Goal: Task Accomplishment & Management: Complete application form

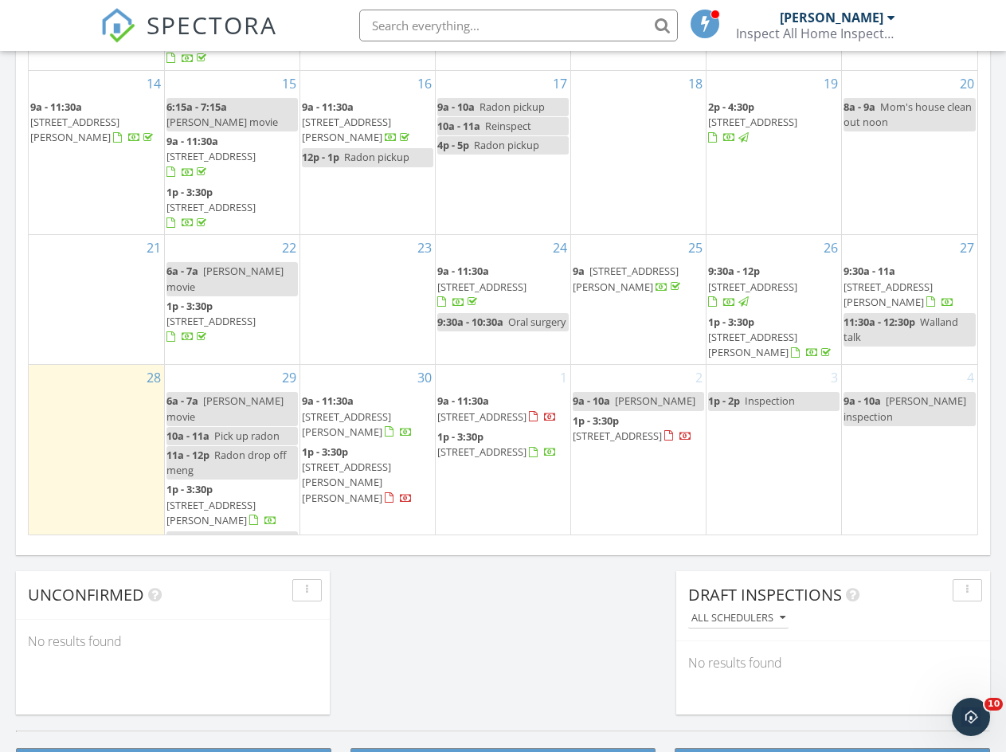
scroll to position [174, 0]
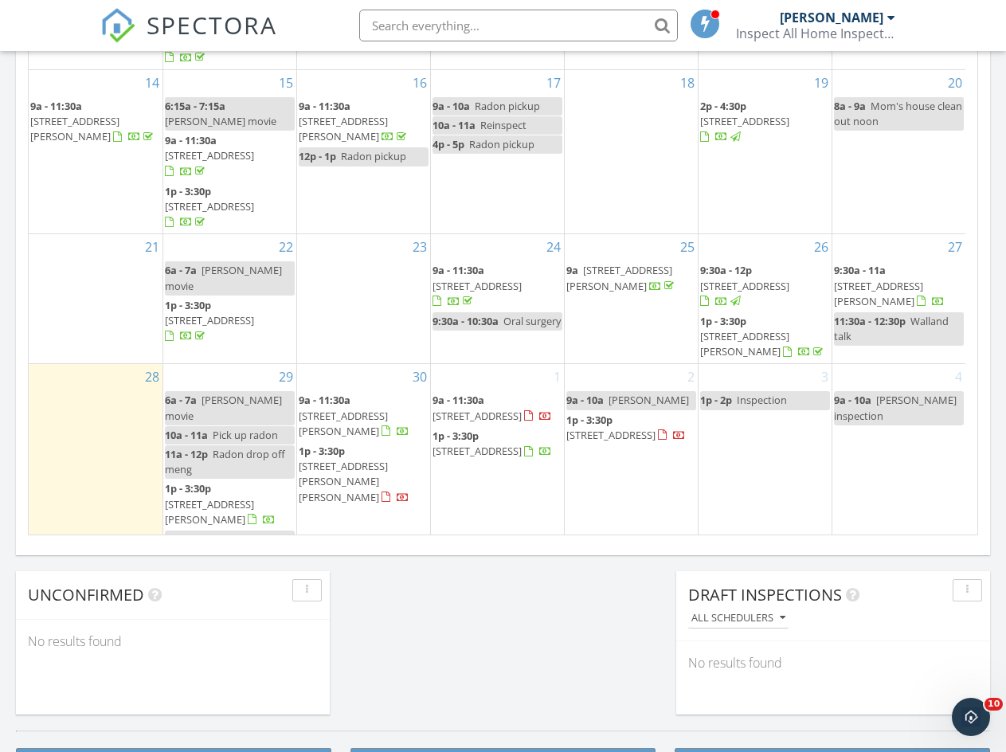
click at [760, 460] on div "3 1p - 2p Inspection" at bounding box center [765, 457] width 133 height 186
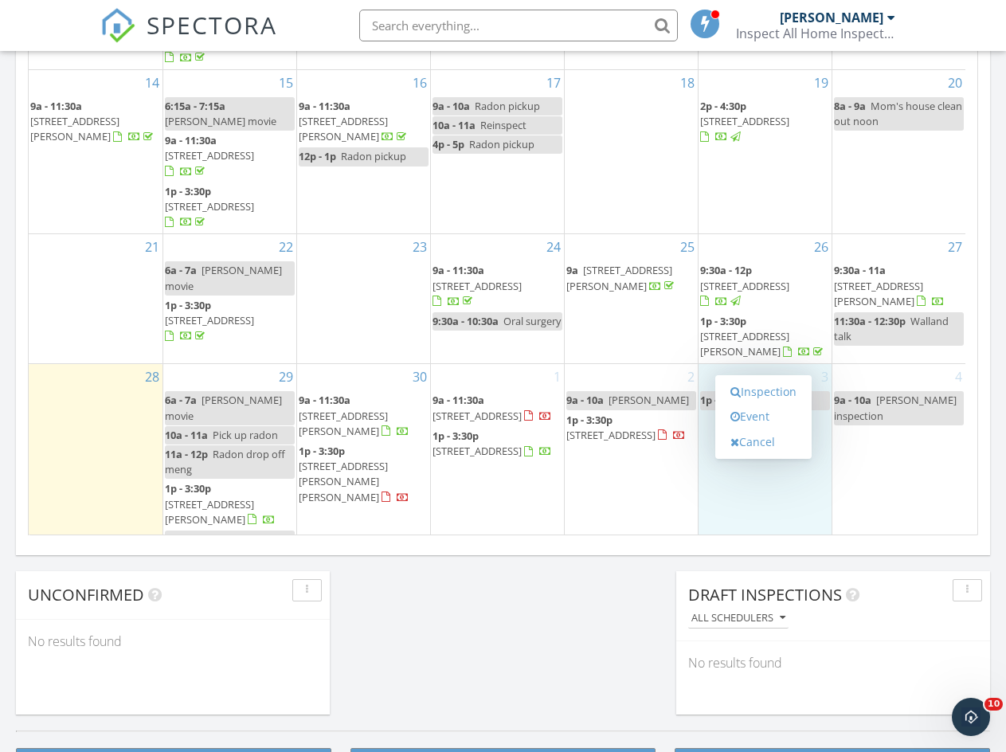
click at [762, 390] on link "Inspection" at bounding box center [764, 391] width 82 height 25
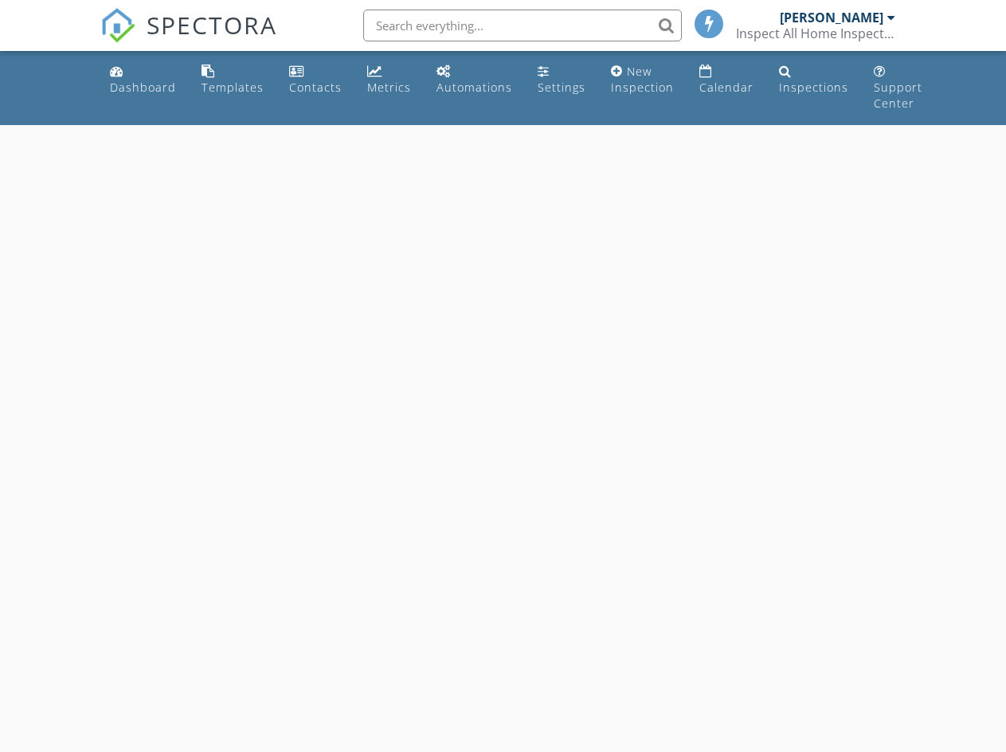
select select "9"
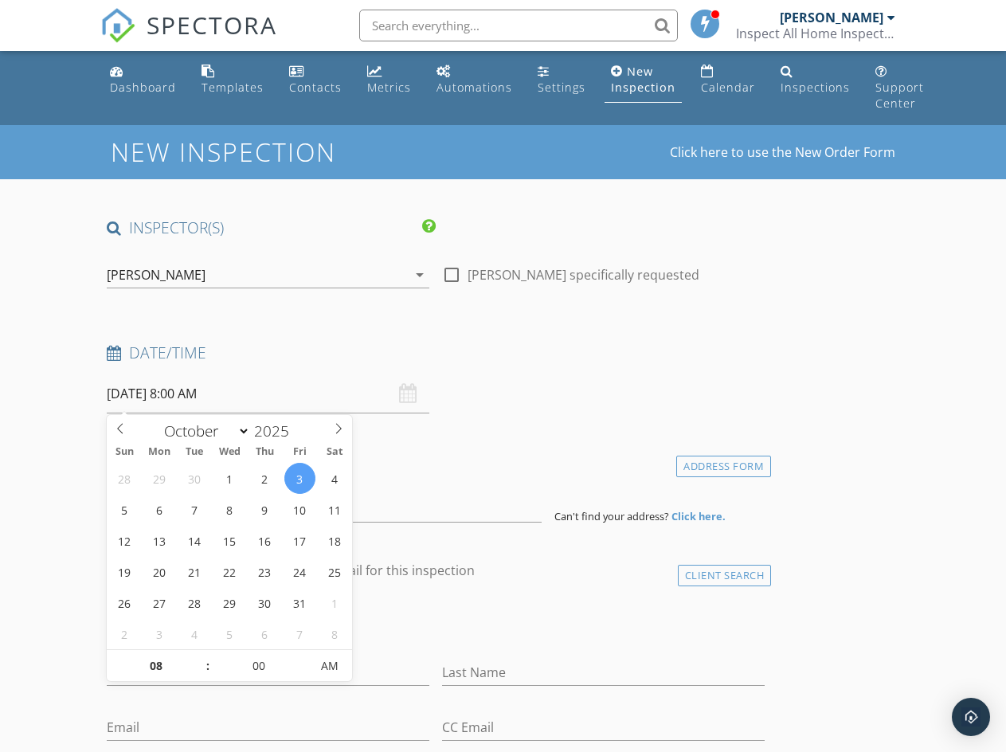
click at [196, 394] on input "10/03/2025 8:00 AM" at bounding box center [268, 394] width 323 height 39
type input "09"
type input "10/03/2025 9:00 AM"
click at [196, 657] on span at bounding box center [199, 658] width 11 height 16
type input "10"
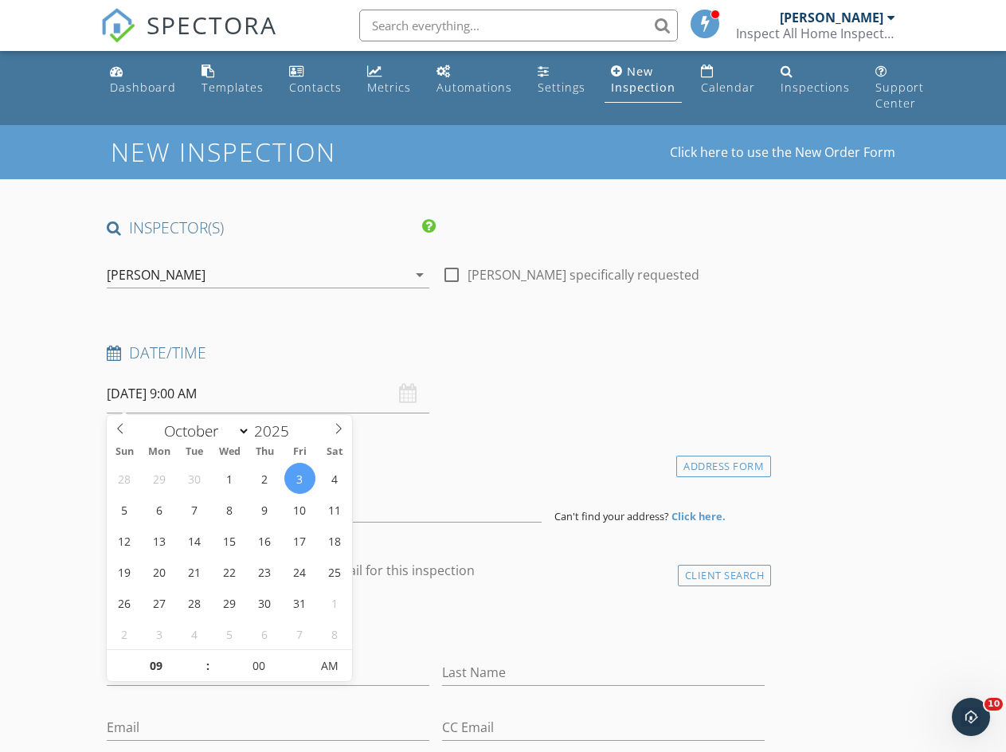
type input "10/03/2025 10:00 AM"
click at [196, 657] on span at bounding box center [199, 658] width 11 height 16
type input "11"
type input "10/03/2025 11:00 AM"
click at [196, 657] on span at bounding box center [199, 658] width 11 height 16
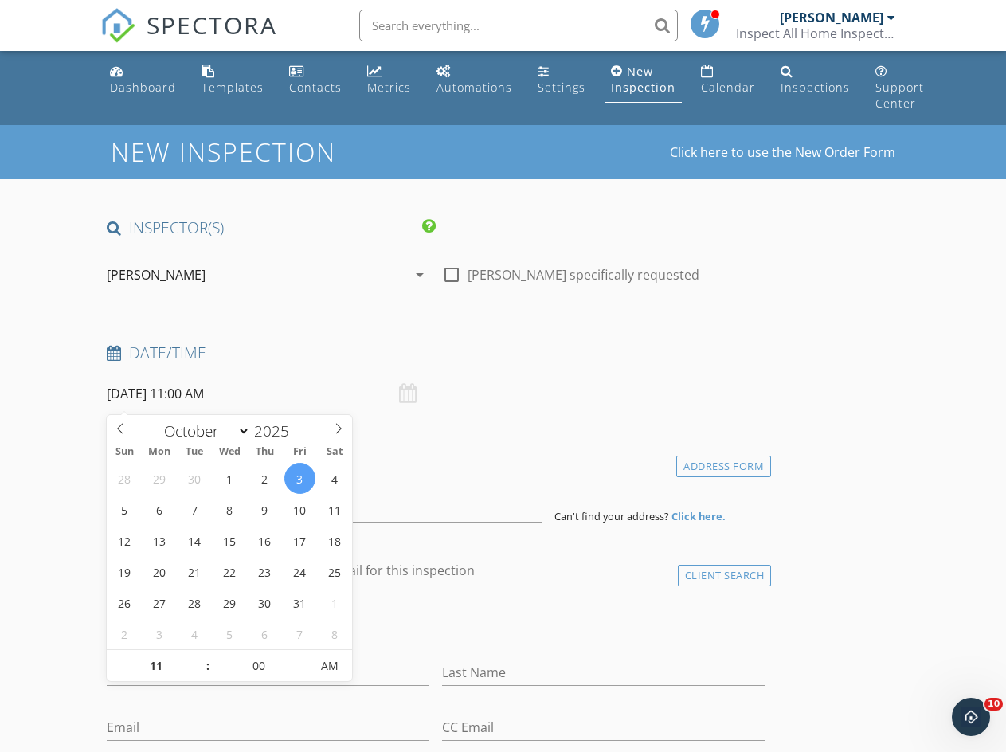
type input "12"
type input "10/03/2025 12:00 PM"
click at [196, 657] on span at bounding box center [199, 658] width 11 height 16
type input "01"
type input "10/03/2025 1:00 PM"
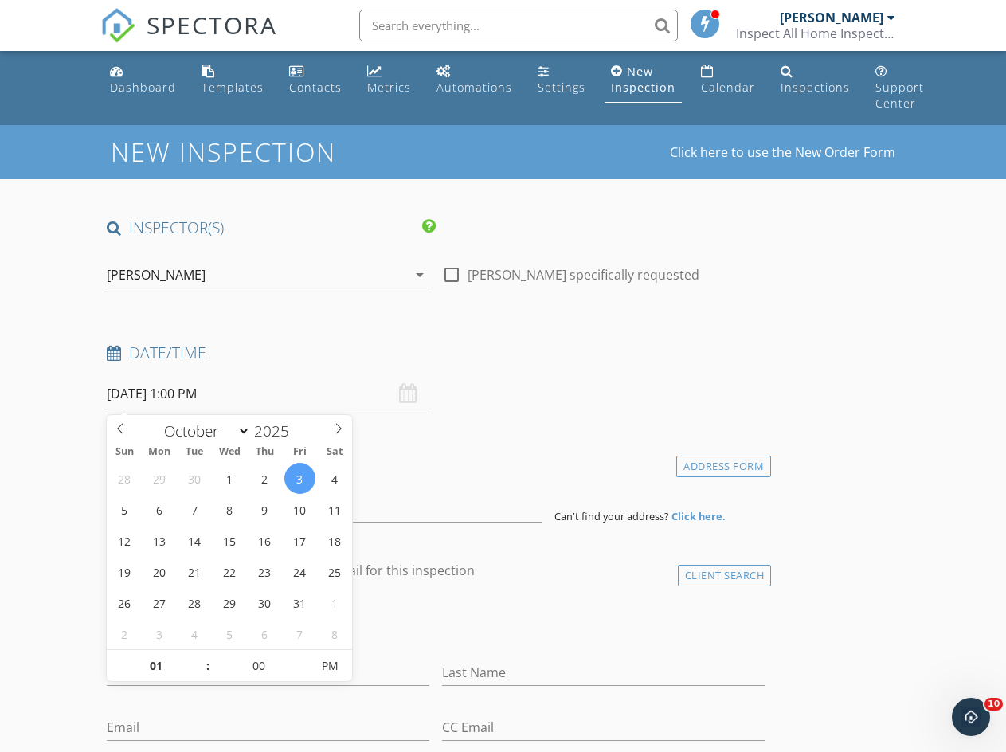
click at [196, 657] on span at bounding box center [199, 658] width 11 height 16
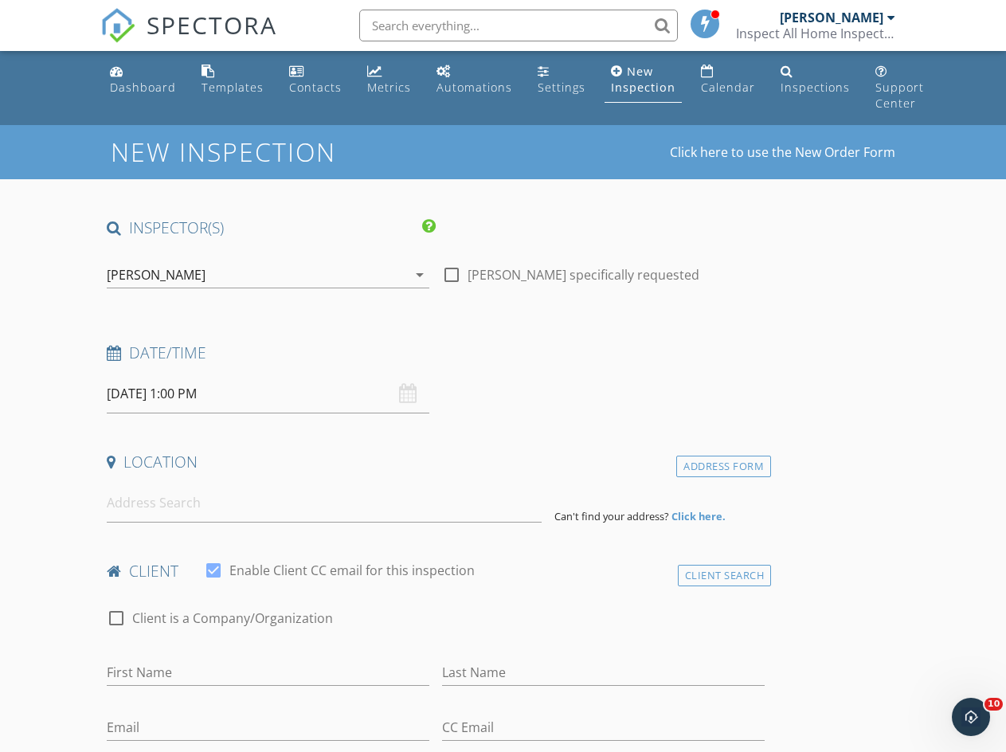
drag, startPoint x: 408, startPoint y: 426, endPoint x: 273, endPoint y: 461, distance: 139.2
click at [166, 508] on input at bounding box center [324, 503] width 434 height 39
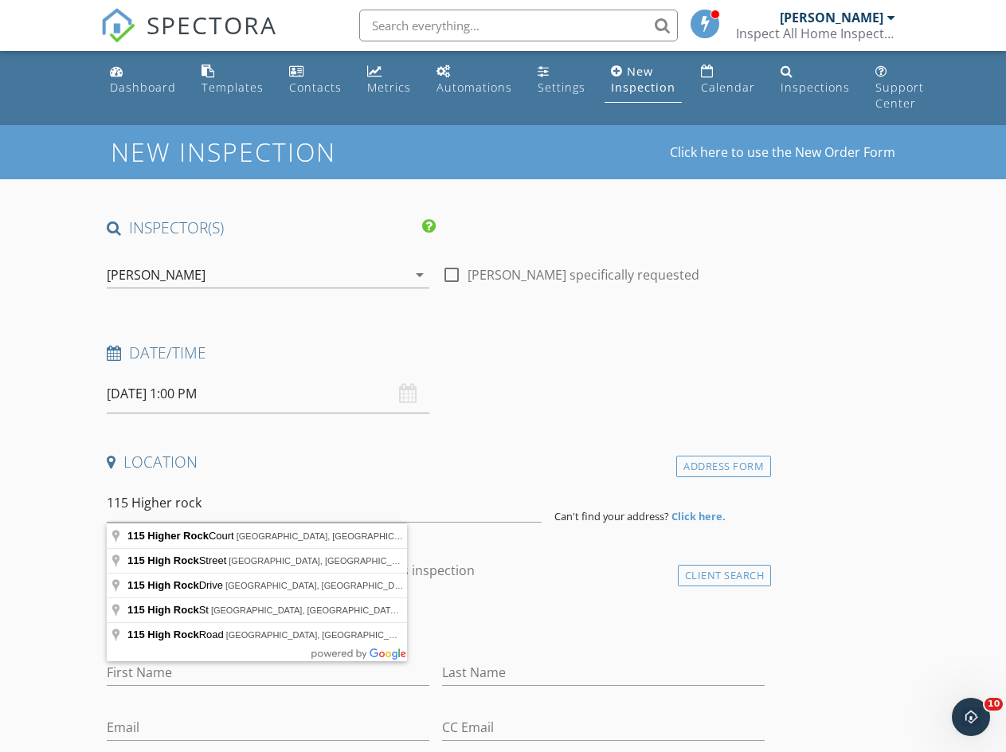
type input "115 Higher Rock Court, North Wales, PA, USA"
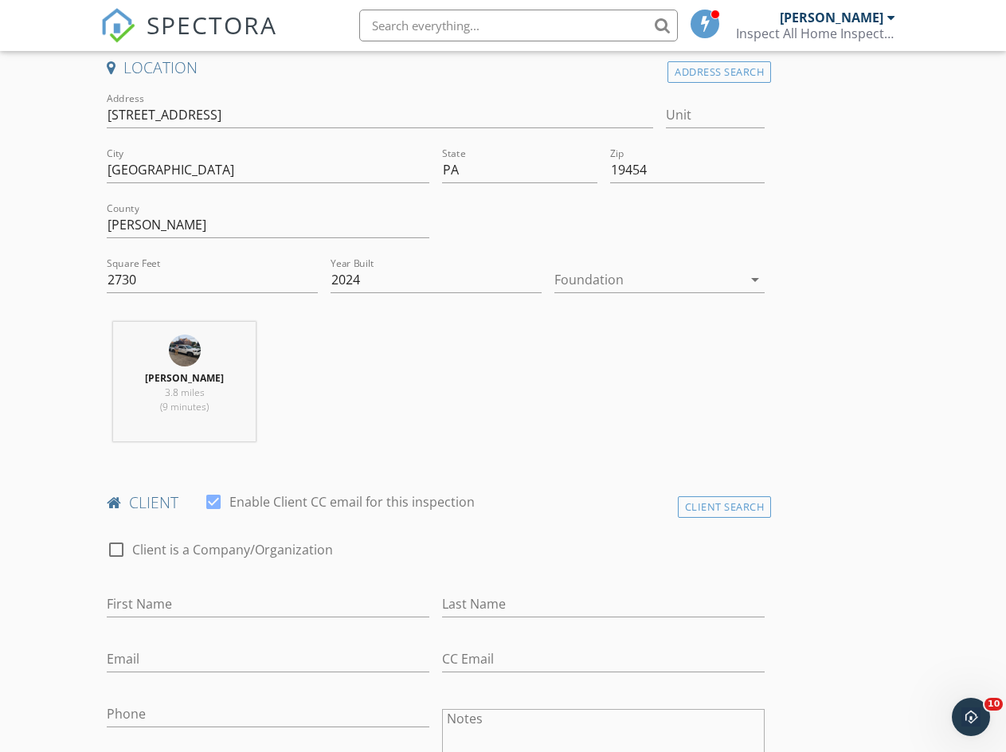
scroll to position [396, 0]
click at [207, 602] on input "First Name" at bounding box center [268, 603] width 323 height 26
type input "Saumya"
click at [442, 598] on input "Last Name" at bounding box center [603, 603] width 323 height 26
type input "Singh"
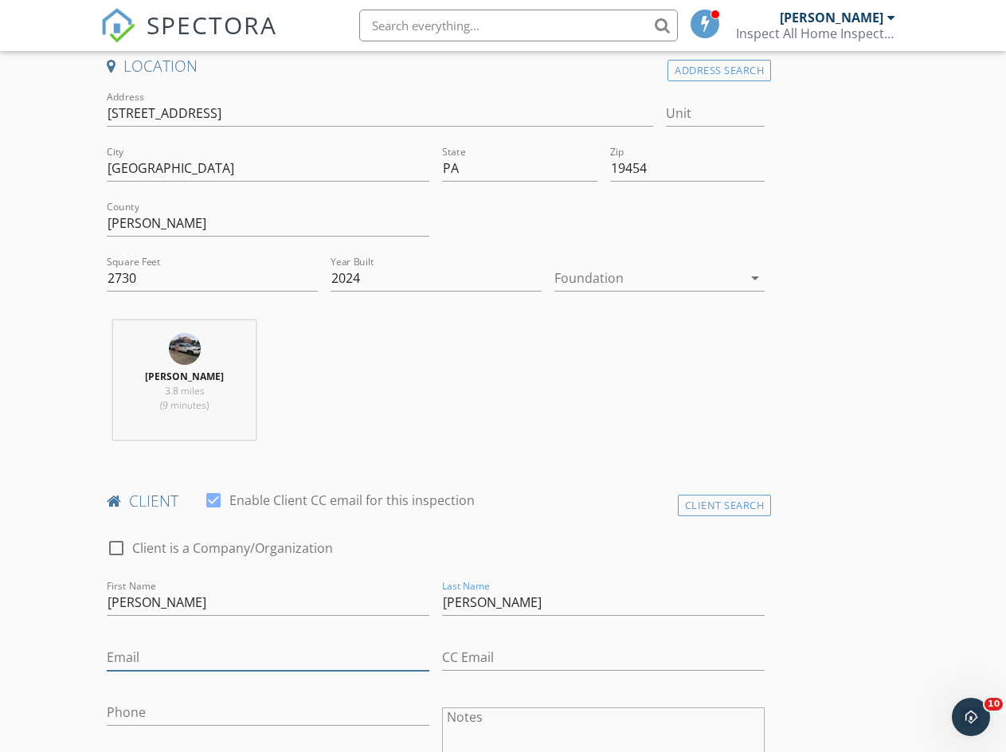
click at [204, 658] on input "Email" at bounding box center [268, 658] width 323 height 26
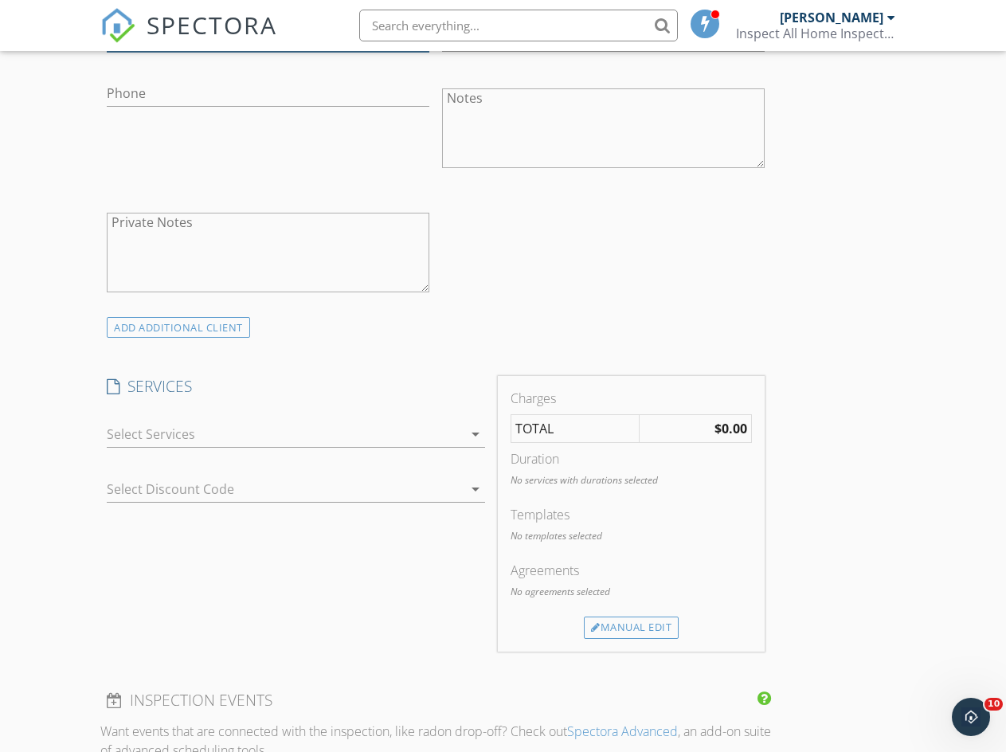
scroll to position [1024, 0]
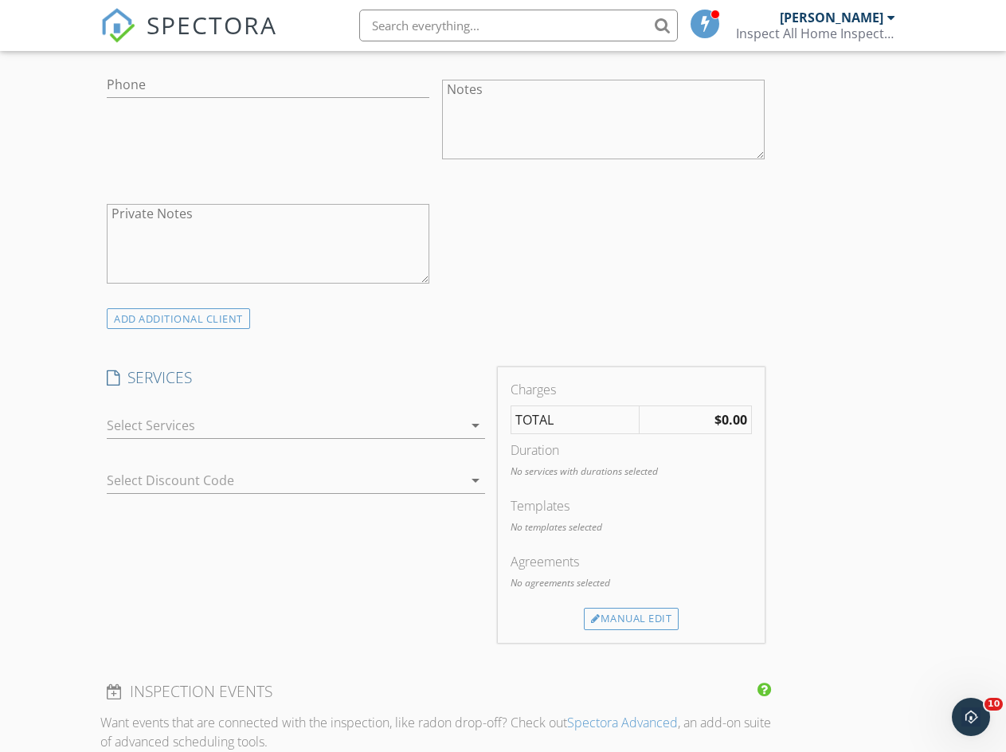
type input "saumya.singh0812@gmail.com"
click at [466, 423] on icon "arrow_drop_down" at bounding box center [475, 425] width 19 height 19
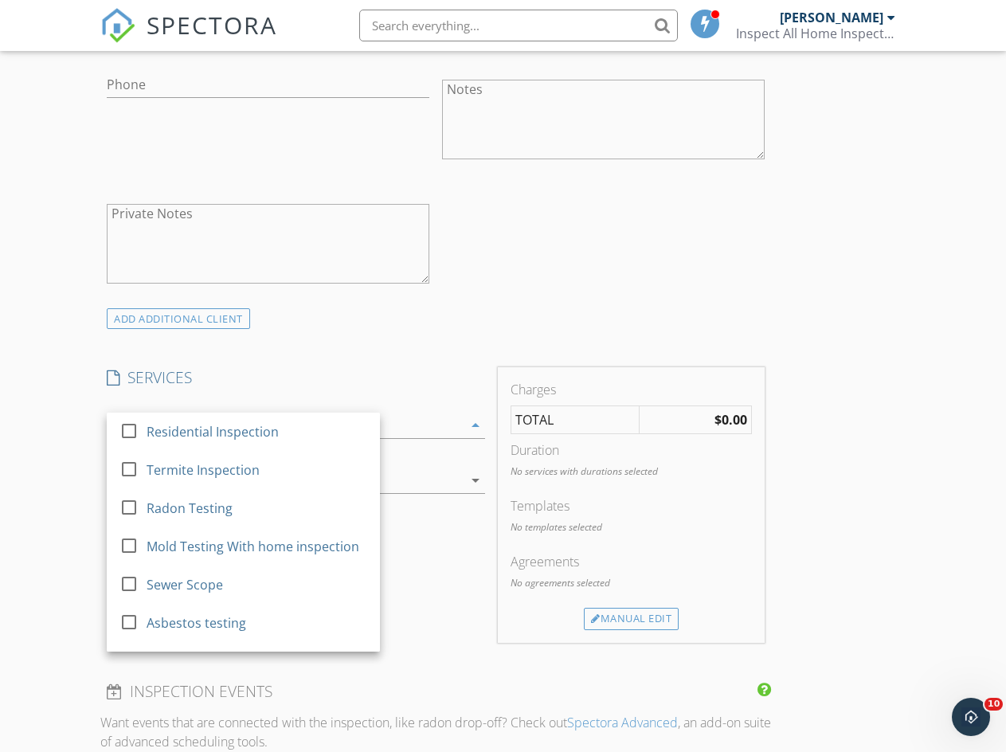
click at [137, 432] on div at bounding box center [129, 430] width 27 height 27
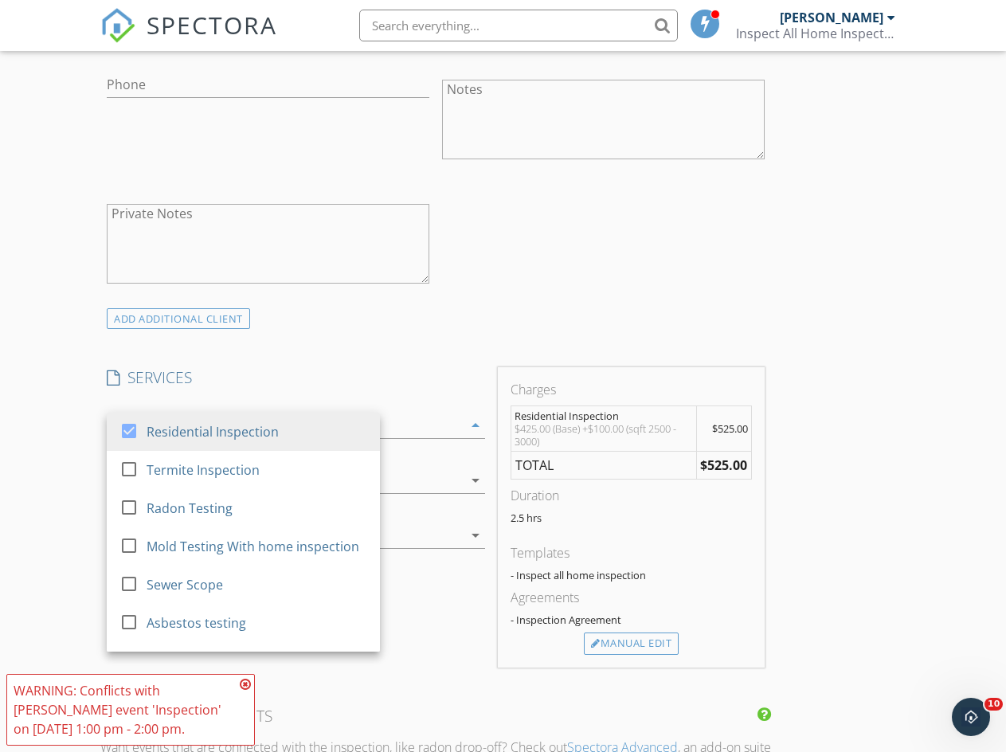
click at [584, 655] on div "Manual Edit" at bounding box center [631, 644] width 95 height 22
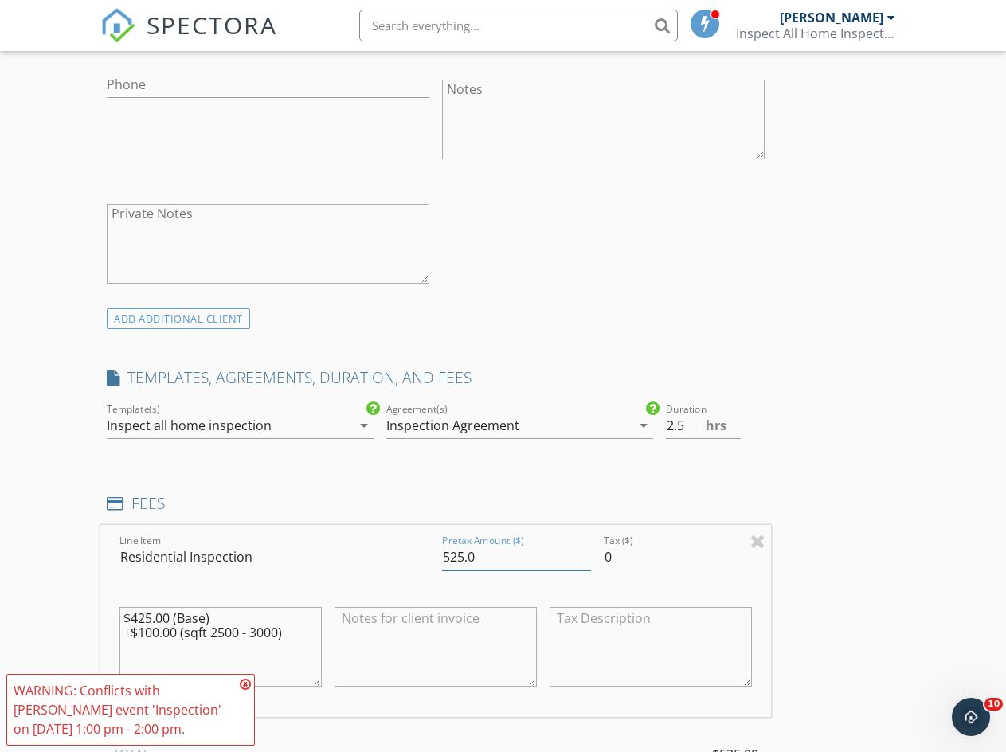
click at [442, 571] on input "525.0" at bounding box center [516, 557] width 148 height 26
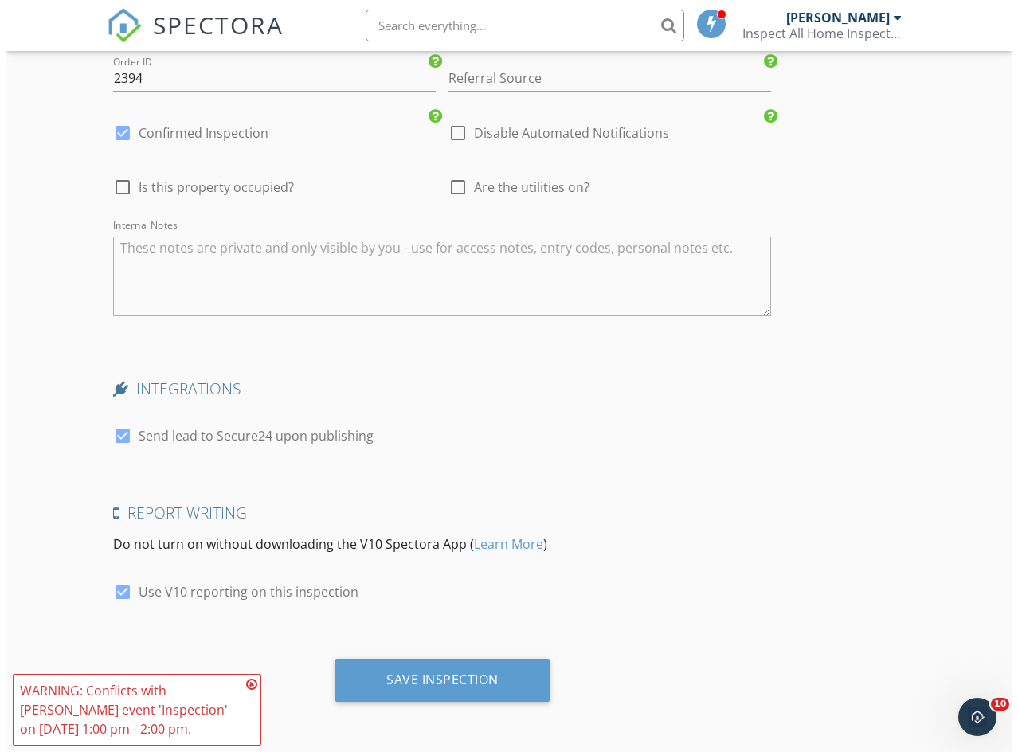
scroll to position [2483, 0]
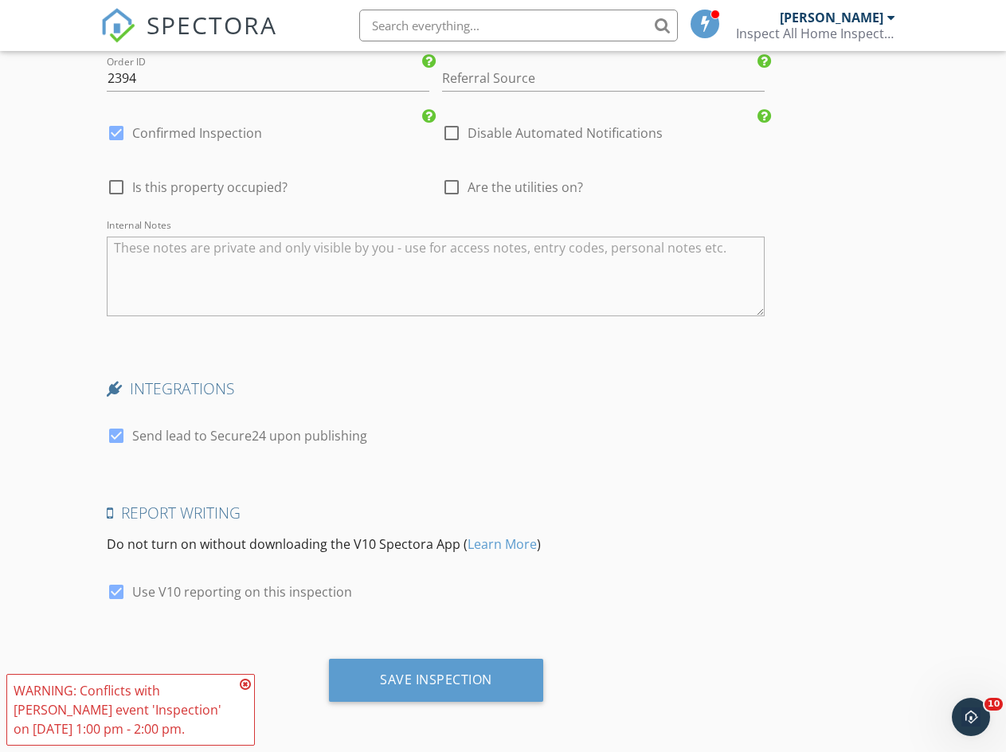
type input "425.0"
click at [380, 679] on div "Save Inspection" at bounding box center [436, 680] width 112 height 16
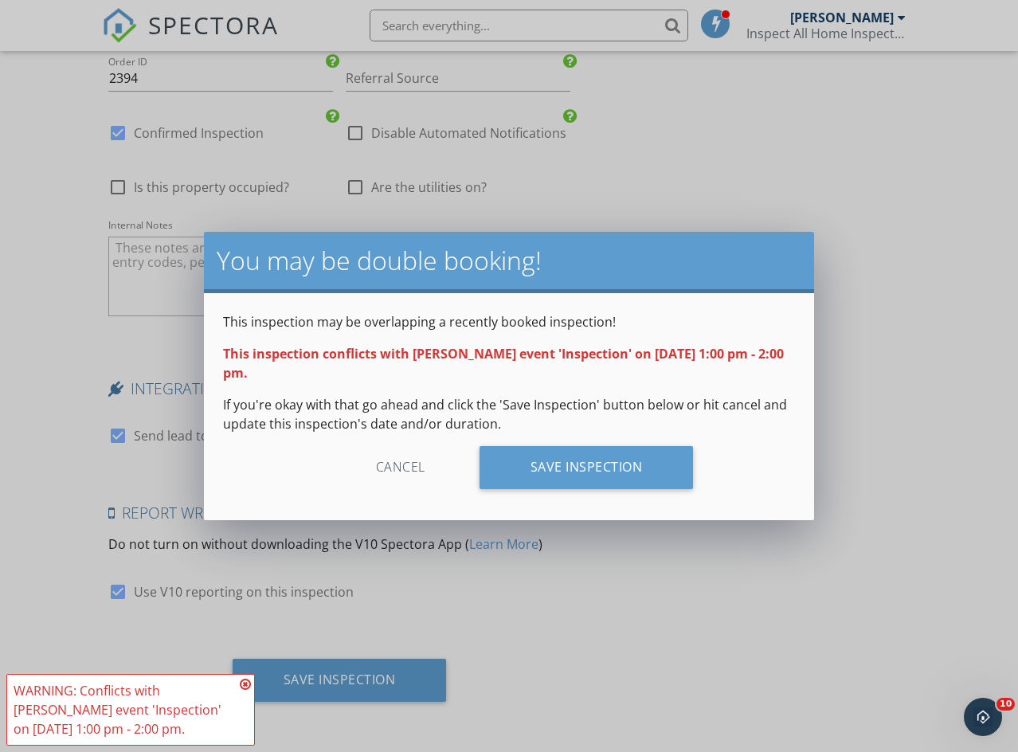
click at [527, 471] on div "Save Inspection" at bounding box center [587, 467] width 214 height 43
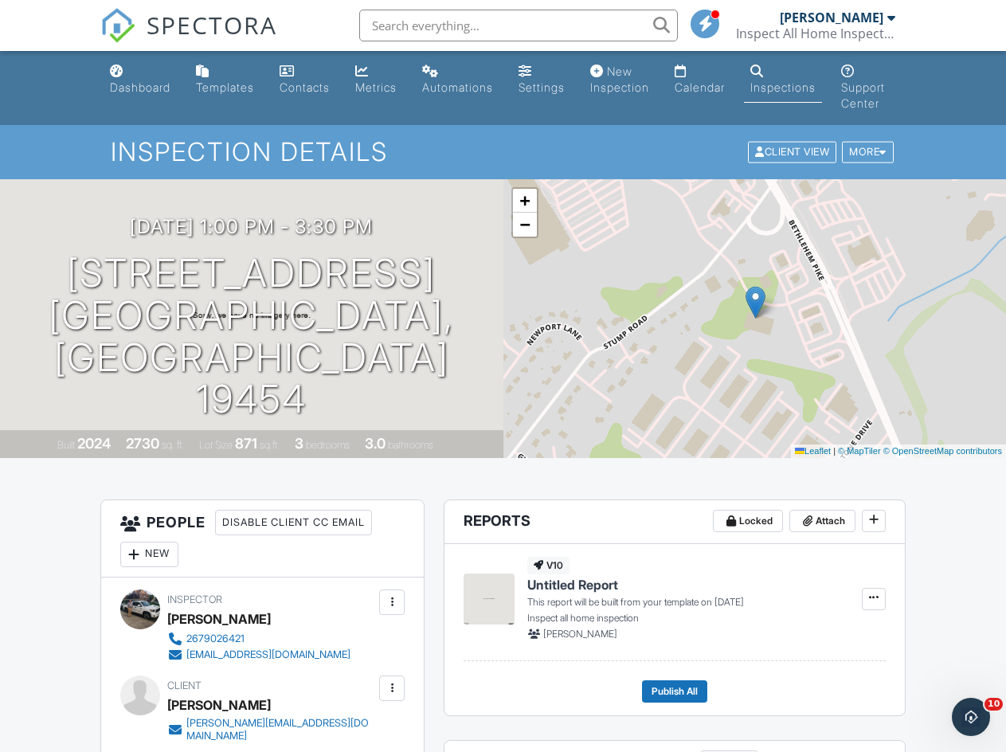
click at [135, 89] on div "Dashboard" at bounding box center [140, 87] width 61 height 14
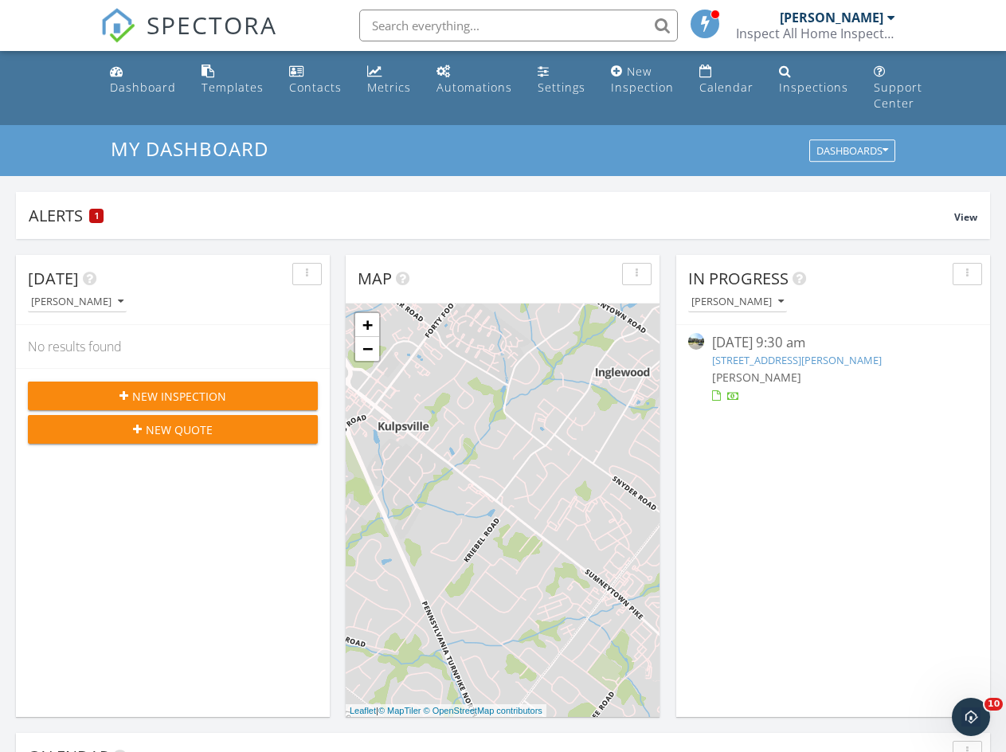
click at [787, 363] on link "[STREET_ADDRESS][PERSON_NAME]" at bounding box center [797, 360] width 170 height 14
